Goal: Check status: Check status

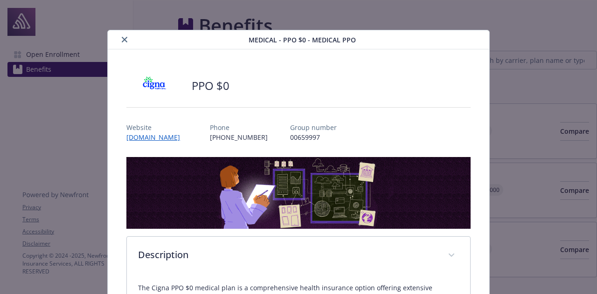
scroll to position [974, 0]
